Goal: Task Accomplishment & Management: Complete application form

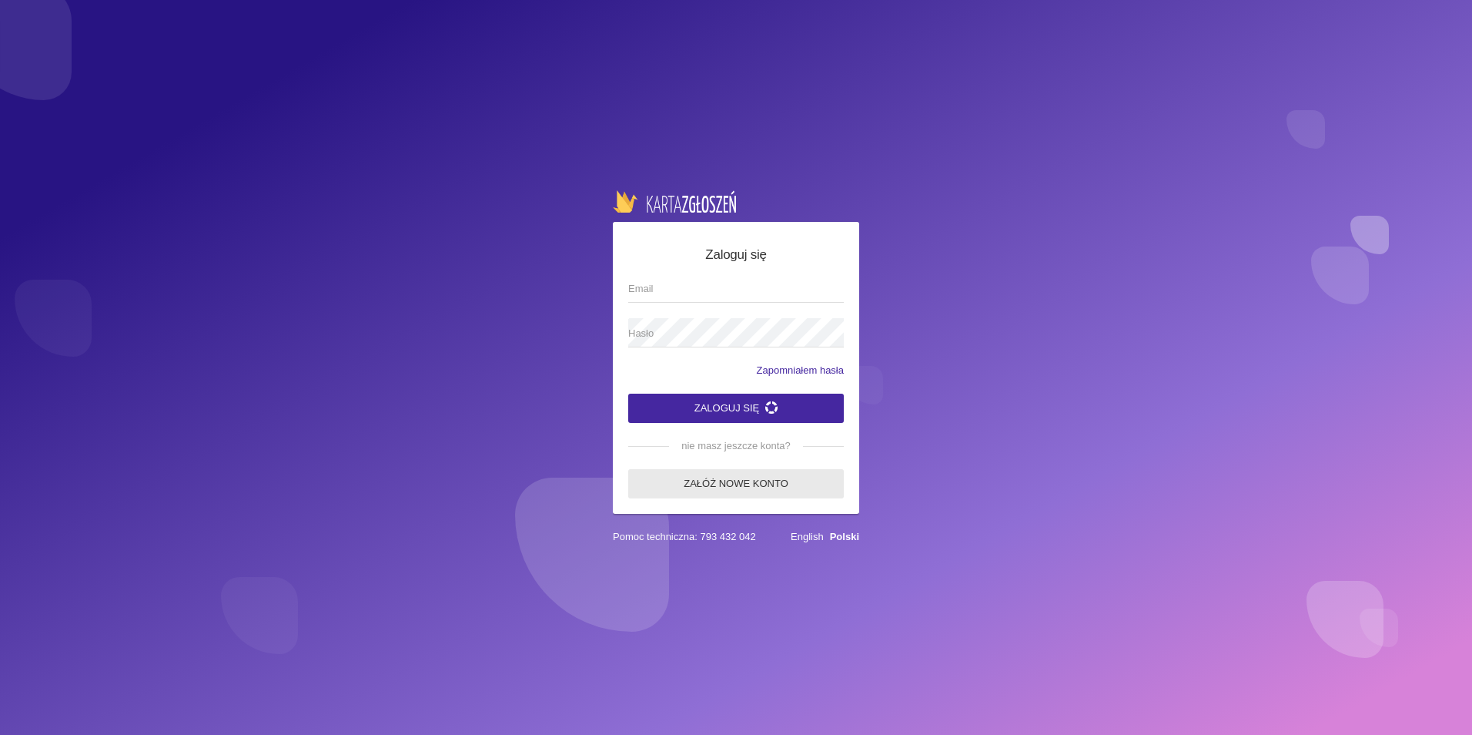
click at [782, 466] on form "Zaloguj się Email Hasło Zapomniałem hasła Zaloguj się nie masz jeszcze konta? Z…" at bounding box center [736, 371] width 216 height 253
click at [772, 496] on link "Załóż nowe konto" at bounding box center [736, 483] width 216 height 29
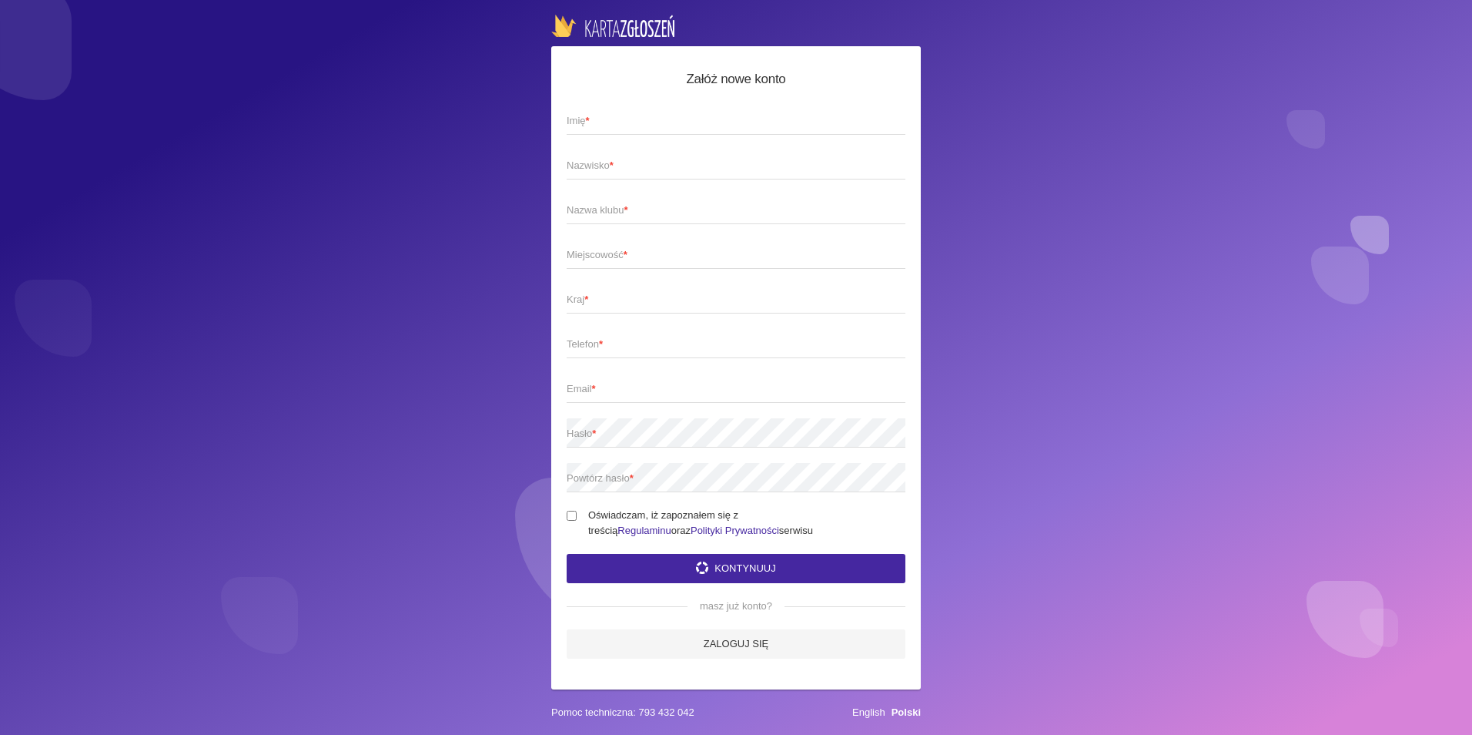
click at [594, 118] on span "Imię *" at bounding box center [728, 120] width 323 height 15
click at [594, 118] on input "Imię *" at bounding box center [736, 119] width 339 height 29
click at [588, 115] on input "Imię *" at bounding box center [736, 119] width 339 height 29
drag, startPoint x: 588, startPoint y: 116, endPoint x: 581, endPoint y: 114, distance: 8.0
click at [581, 114] on input "Imię *" at bounding box center [736, 119] width 339 height 29
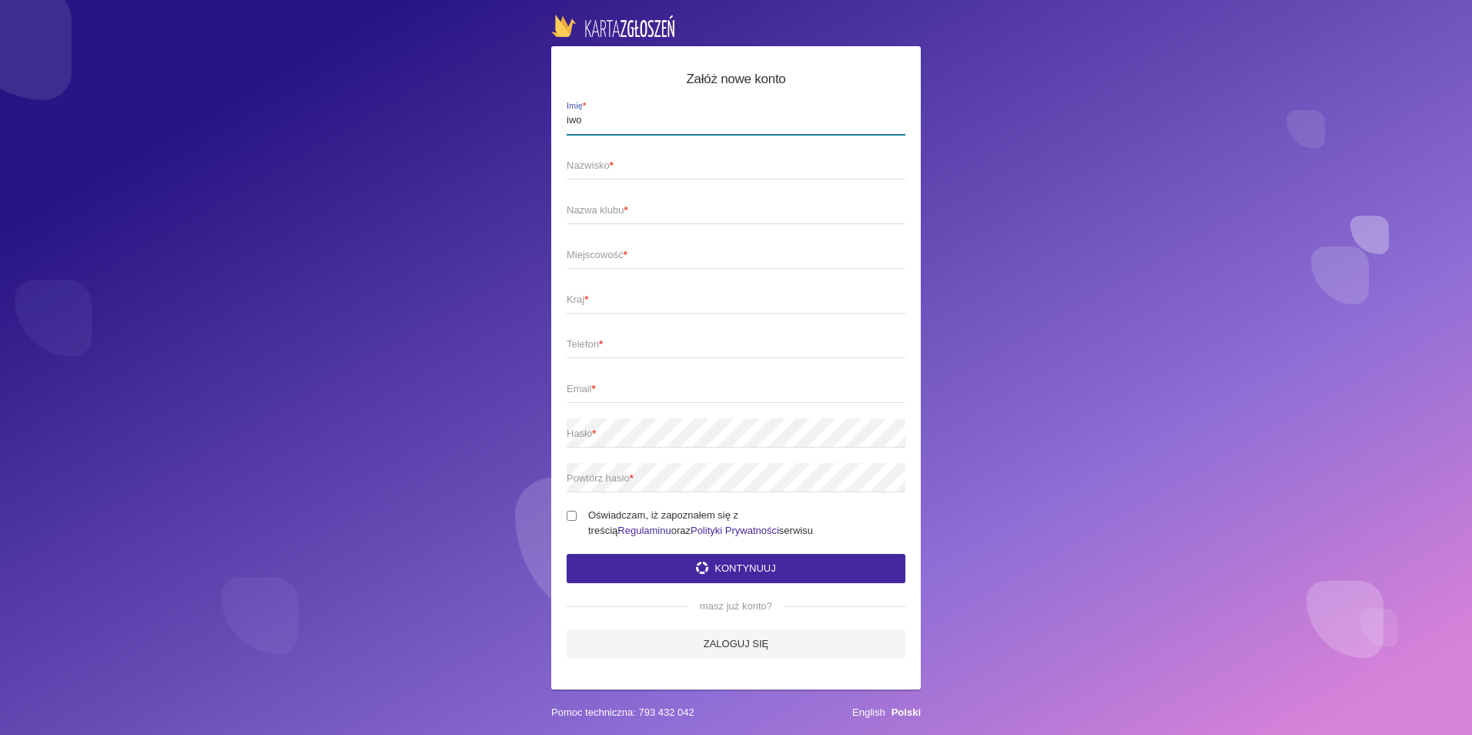
type input "iwo"
type input "rucki"
type input "no.limit.dancee.academy"
click at [567, 554] on button "Kontynuuj" at bounding box center [736, 568] width 339 height 29
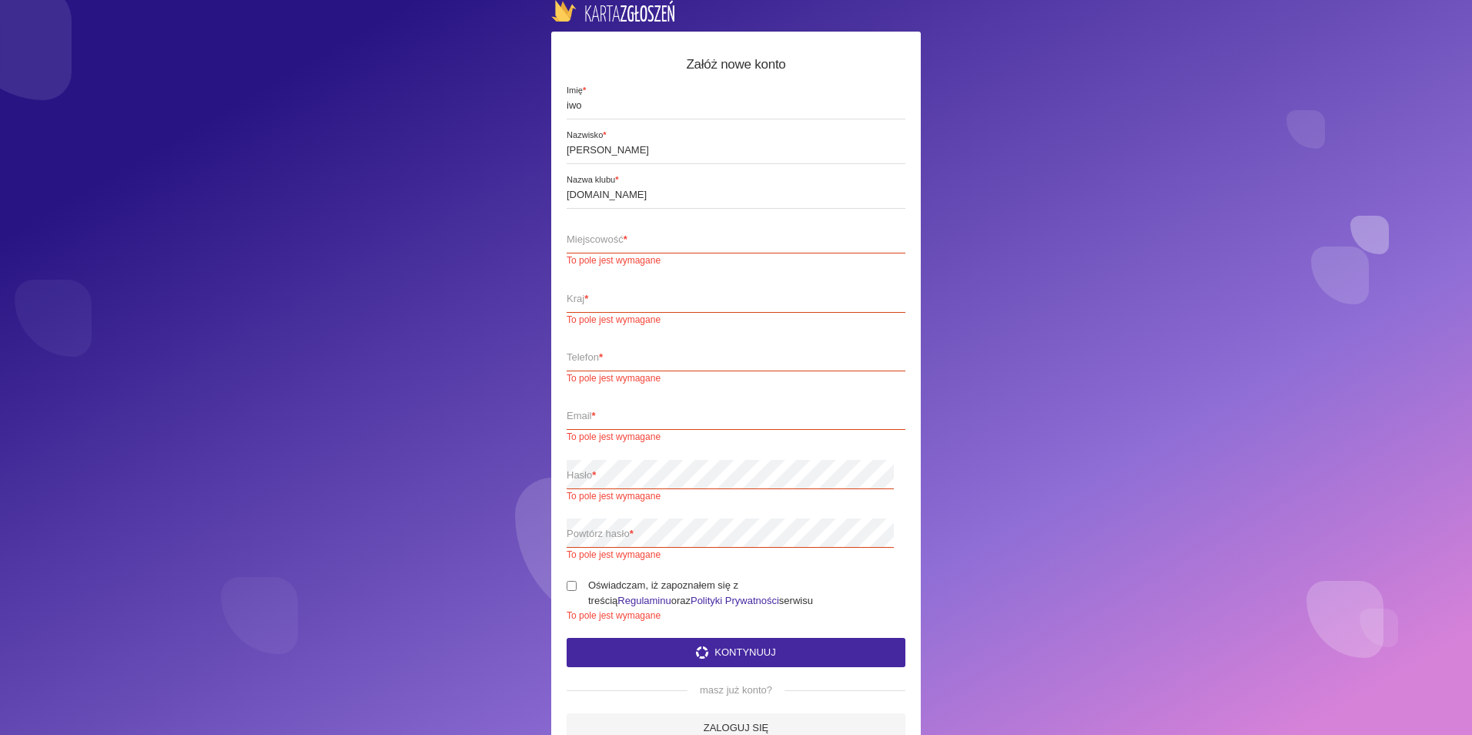
click at [616, 235] on span "Miejscowość *" at bounding box center [728, 239] width 323 height 15
click at [616, 235] on input "Miejscowość * To pole jest wymagane" at bounding box center [736, 238] width 339 height 29
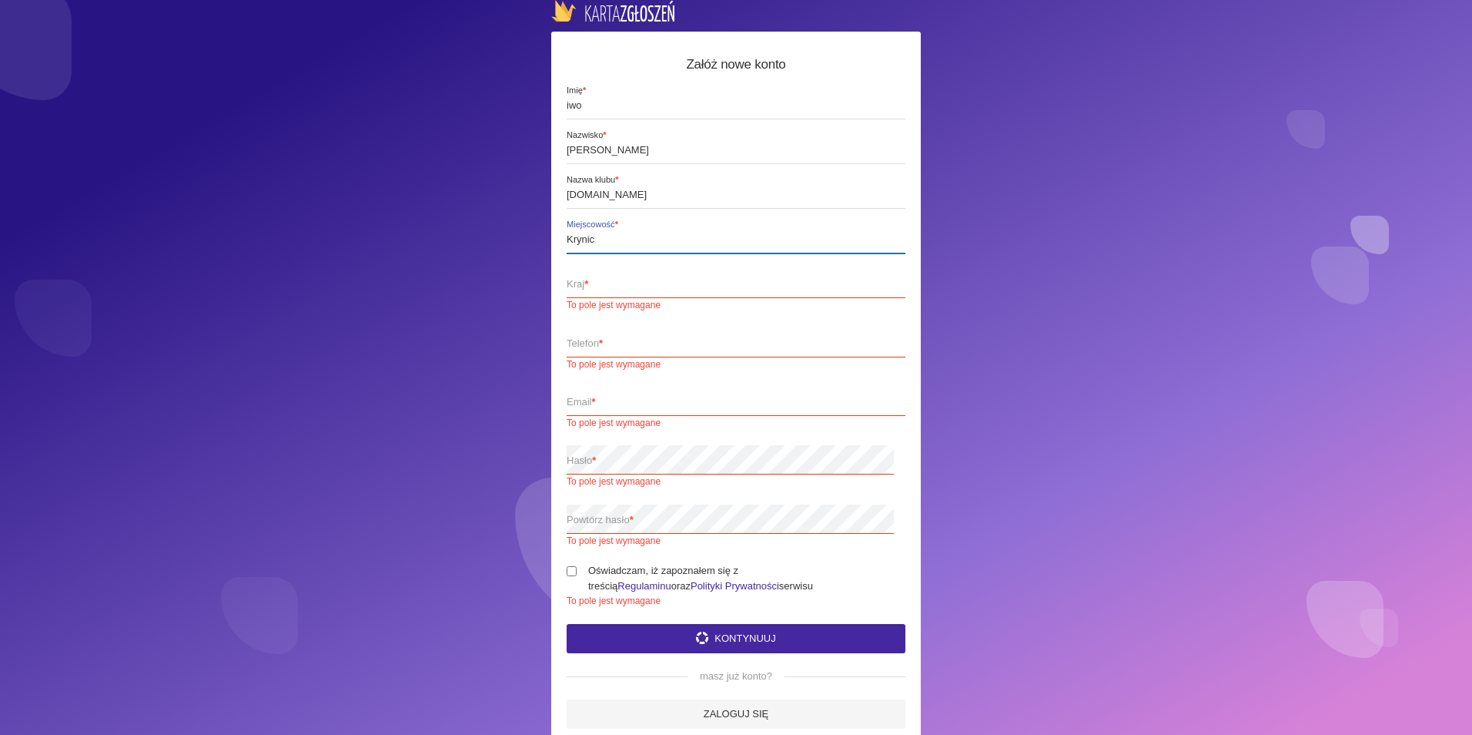
type input "[GEOGRAPHIC_DATA]"
type input "Polska"
type input "888616668"
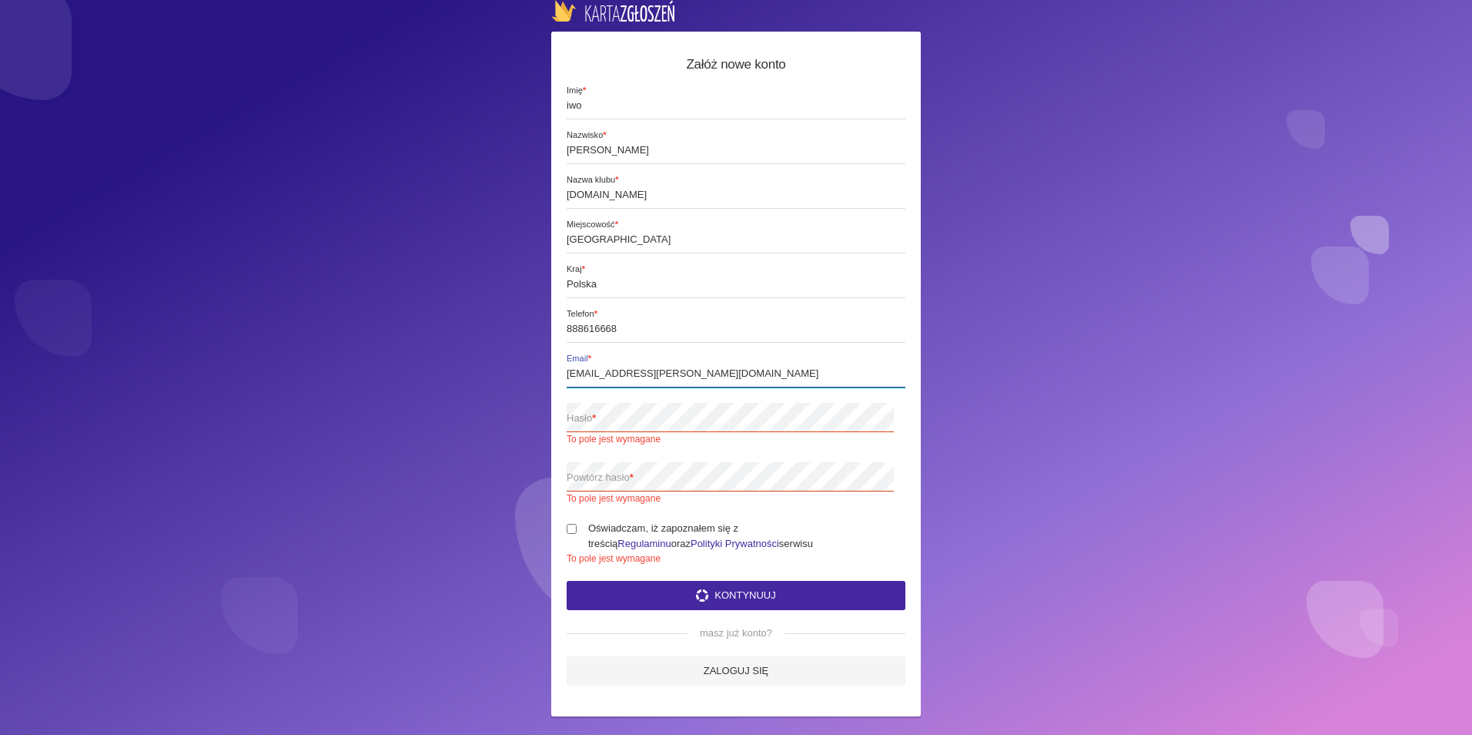
click at [641, 375] on input "iwo.rucki@icloud.com" at bounding box center [736, 372] width 339 height 29
type input "[EMAIL_ADDRESS][PERSON_NAME][DOMAIN_NAME]"
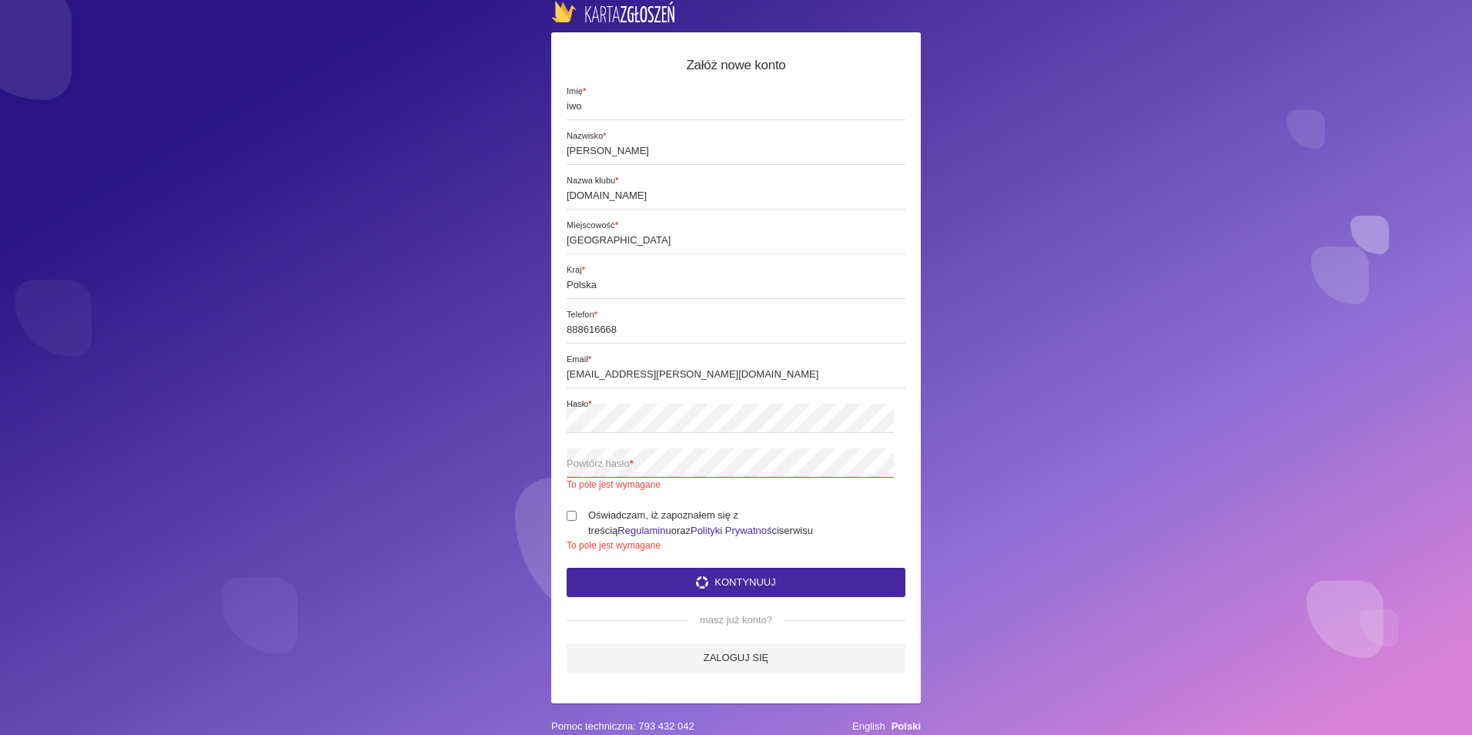
click at [609, 461] on span "Powtórz hasło *" at bounding box center [728, 463] width 323 height 15
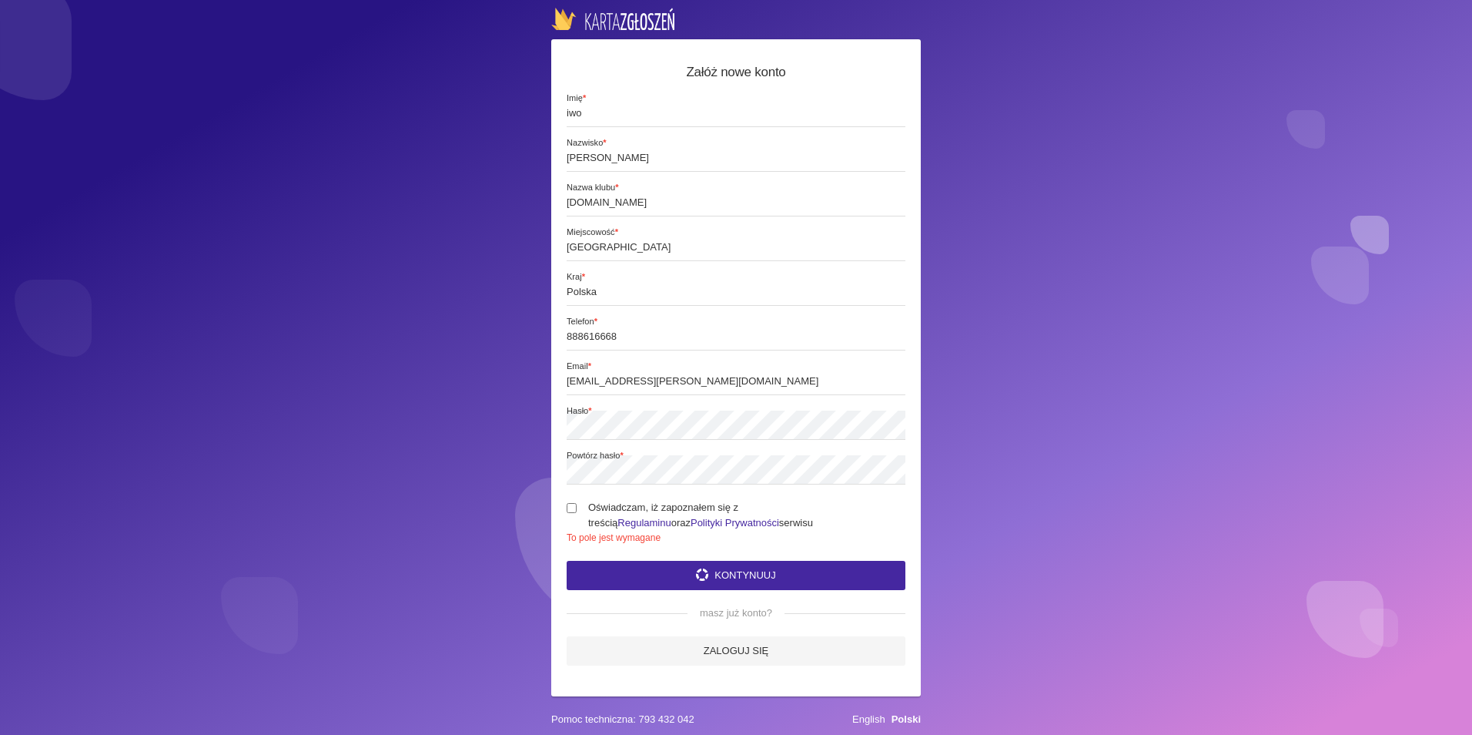
click at [871, 455] on span "Powtórz hasło *" at bounding box center [747, 456] width 361 height 13
click at [791, 453] on span "Powtórz hasło *" at bounding box center [747, 456] width 361 height 13
click at [571, 504] on input "Oświadczam, iż zapoznałem się z treścią Regulaminu oraz Polityki Prywatności se…" at bounding box center [572, 508] width 10 height 10
checkbox input "true"
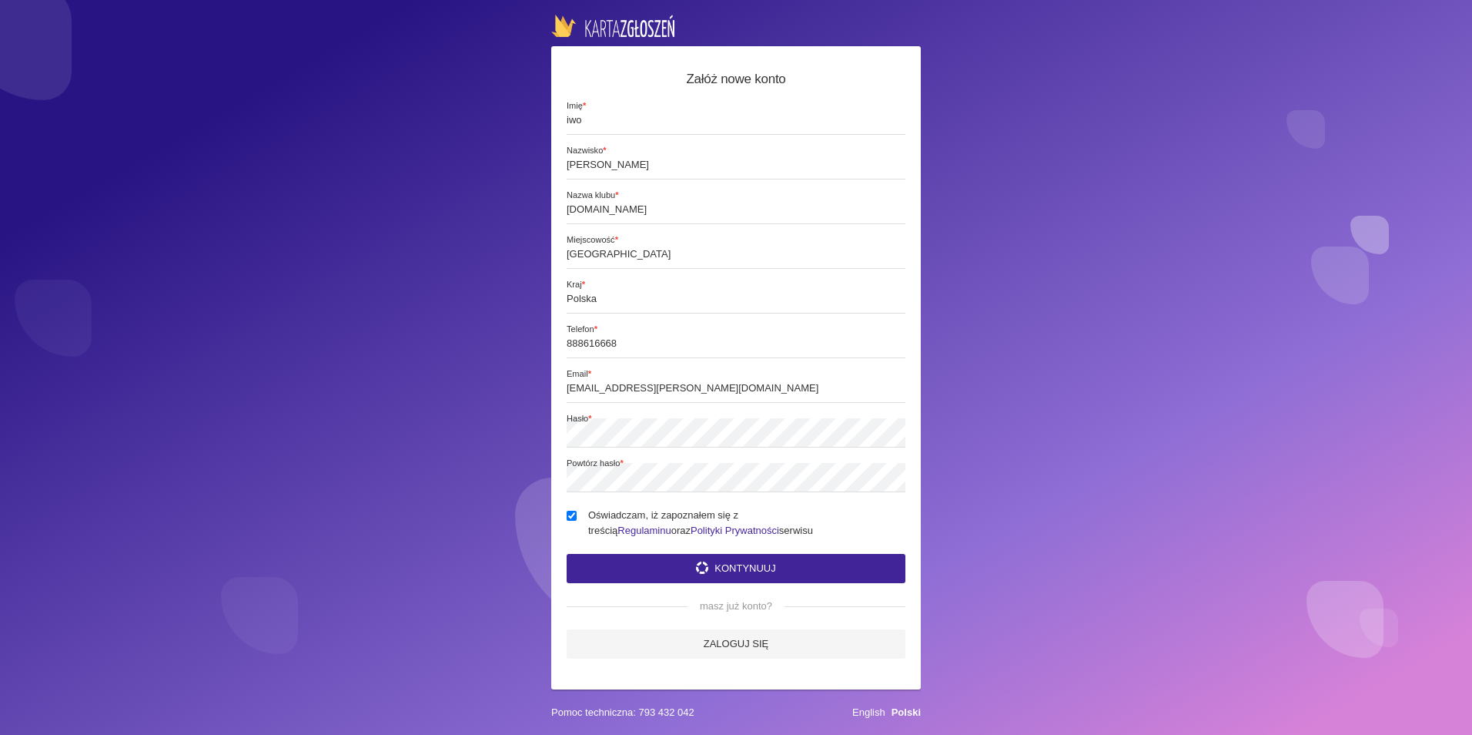
click at [682, 560] on button "Kontynuuj" at bounding box center [736, 568] width 339 height 29
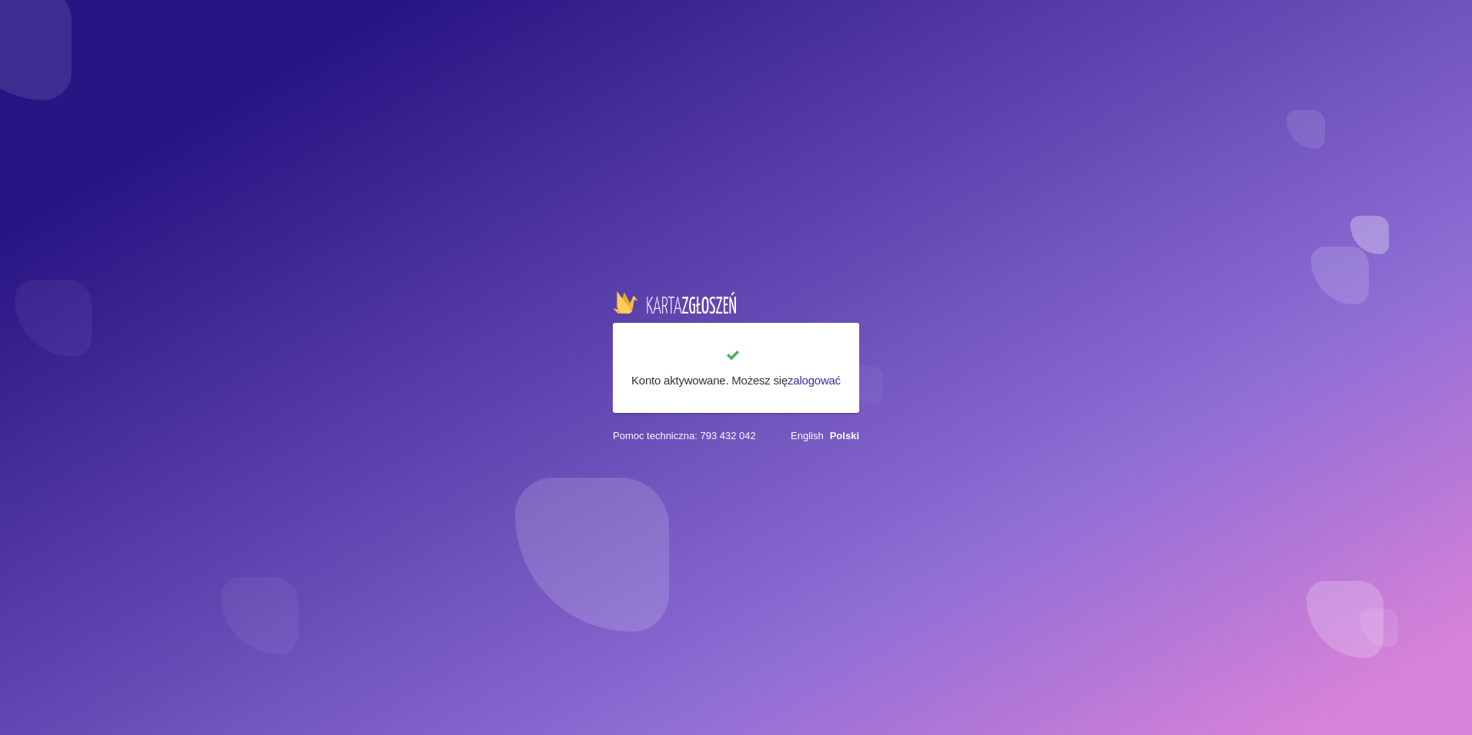
click at [830, 376] on link "zalogować" at bounding box center [814, 379] width 53 height 13
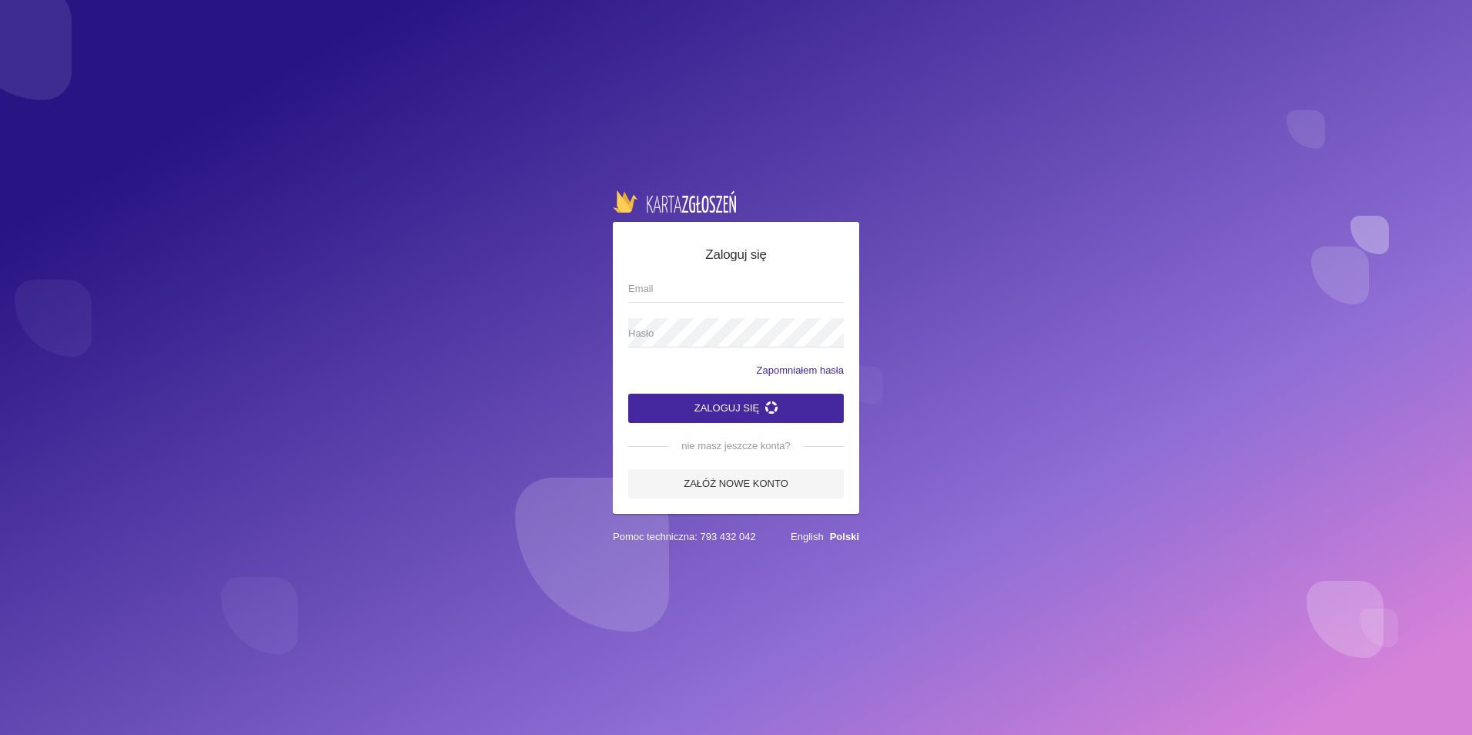
click at [668, 296] on input "Email" at bounding box center [736, 287] width 216 height 29
type input "[EMAIL_ADDRESS][PERSON_NAME][DOMAIN_NAME]"
click at [668, 319] on label "Hasło" at bounding box center [736, 332] width 216 height 29
click at [628, 393] on button "Zaloguj się" at bounding box center [736, 407] width 216 height 29
click at [644, 295] on input "Email" at bounding box center [736, 287] width 216 height 29
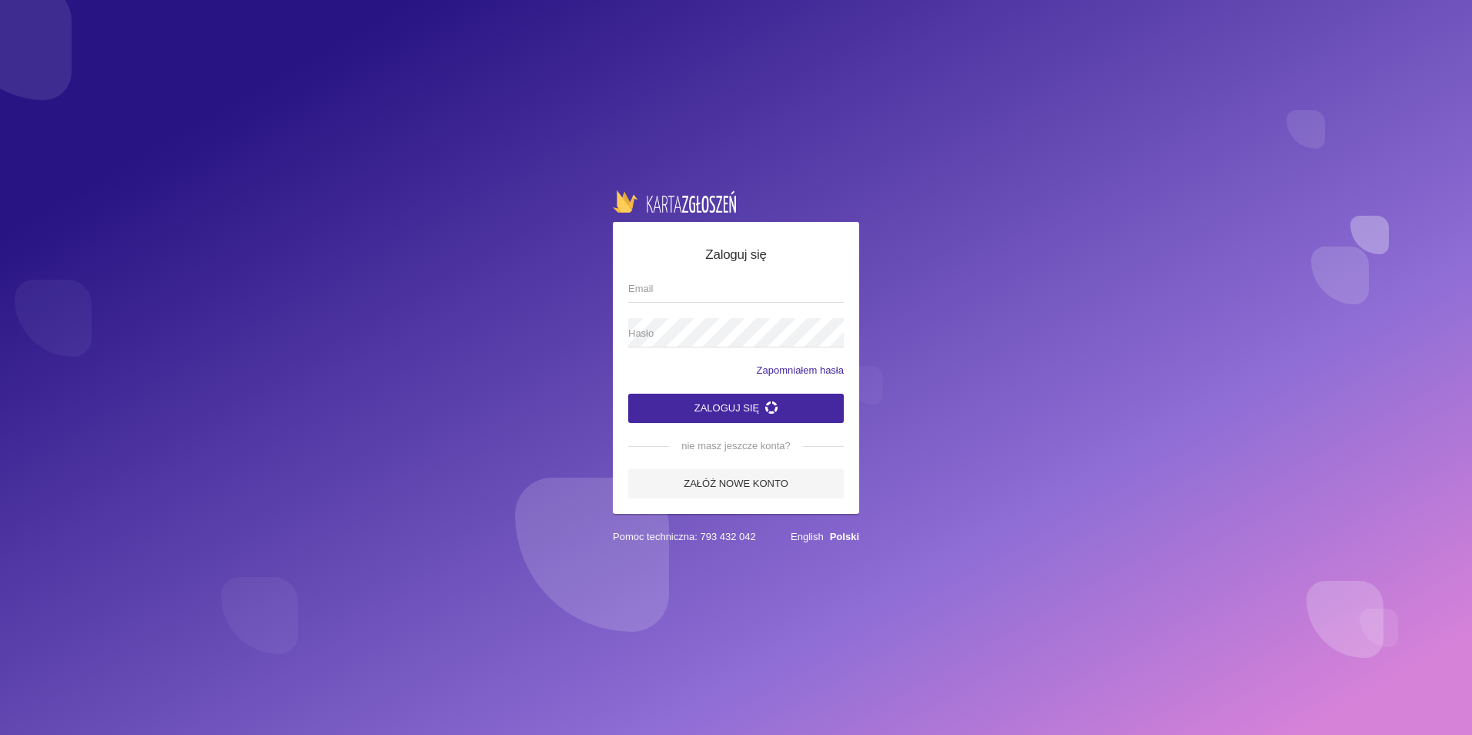
type input "[EMAIL_ADDRESS][PERSON_NAME][DOMAIN_NAME]"
click at [686, 331] on span "Hasło" at bounding box center [728, 333] width 200 height 15
click at [628, 393] on button "Zaloguj się" at bounding box center [736, 407] width 216 height 29
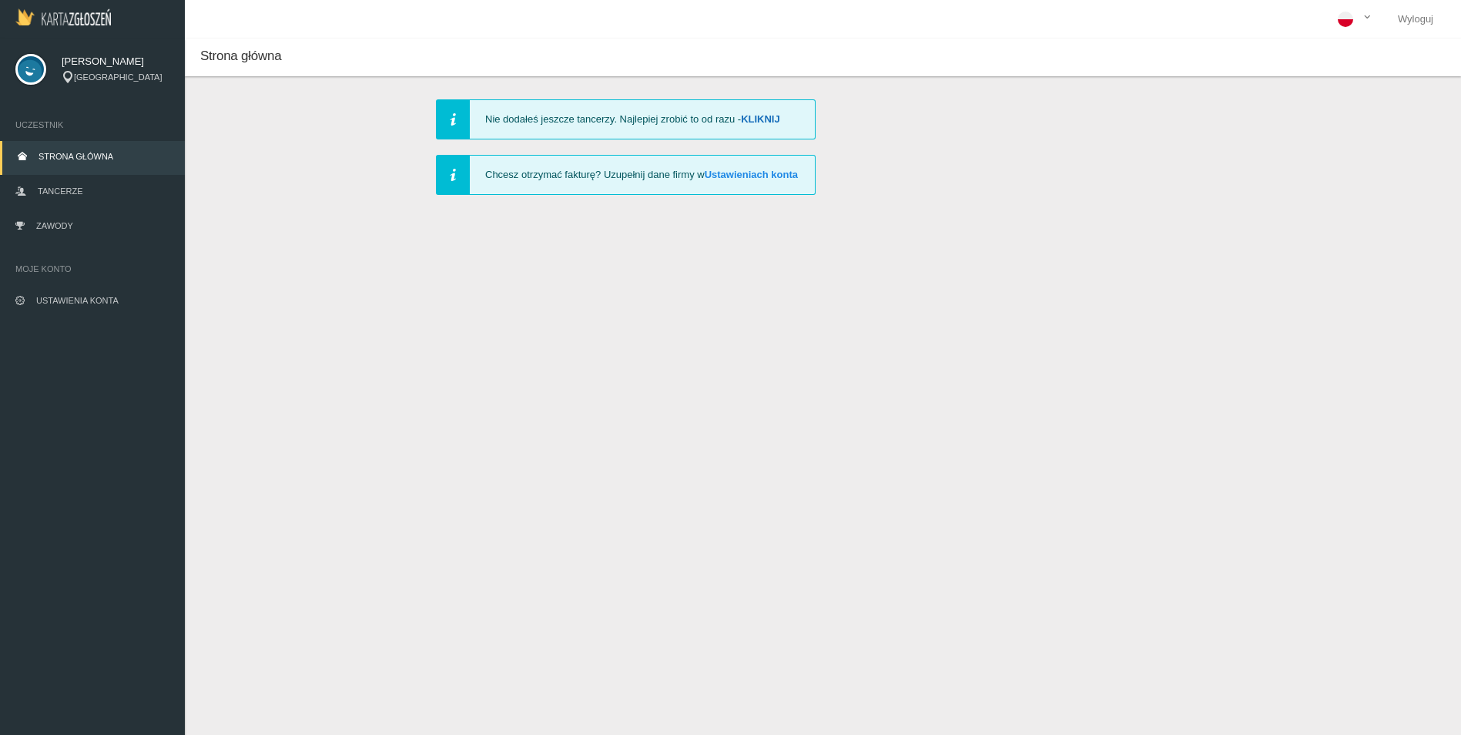
click at [763, 113] on link "Kliknij" at bounding box center [760, 119] width 39 height 12
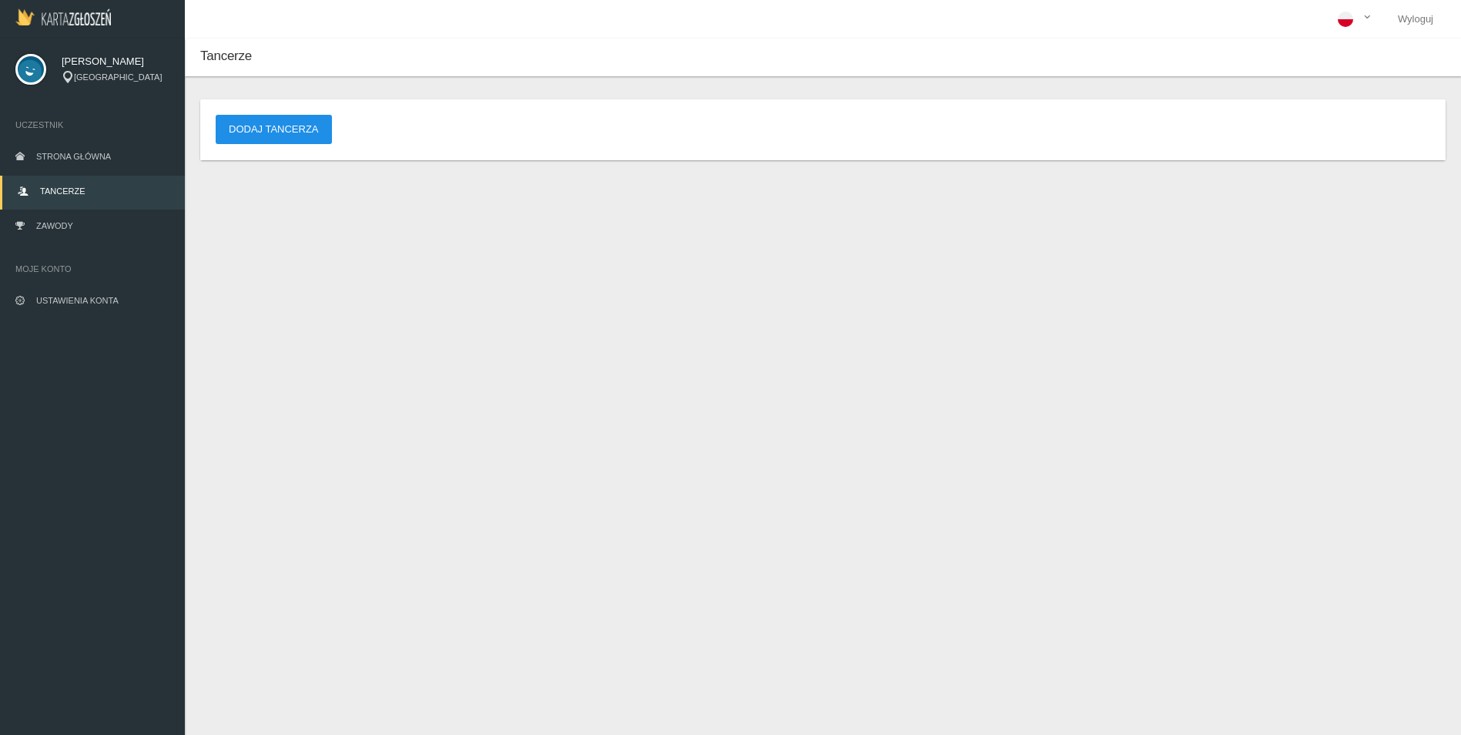
click at [280, 143] on button "Dodaj tancerza" at bounding box center [274, 129] width 116 height 29
